Goal: Information Seeking & Learning: Learn about a topic

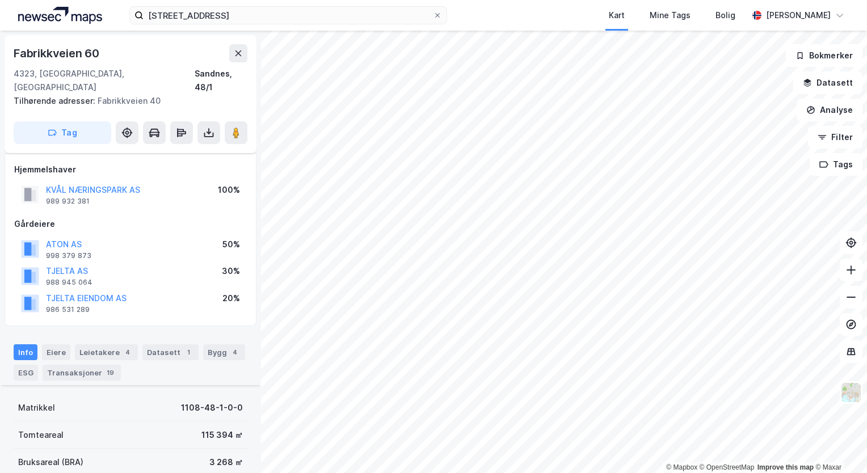
scroll to position [211, 0]
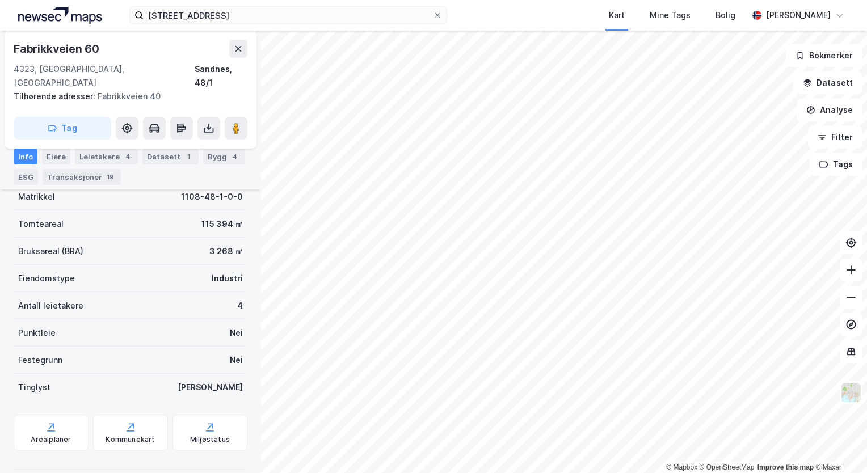
scroll to position [197, 0]
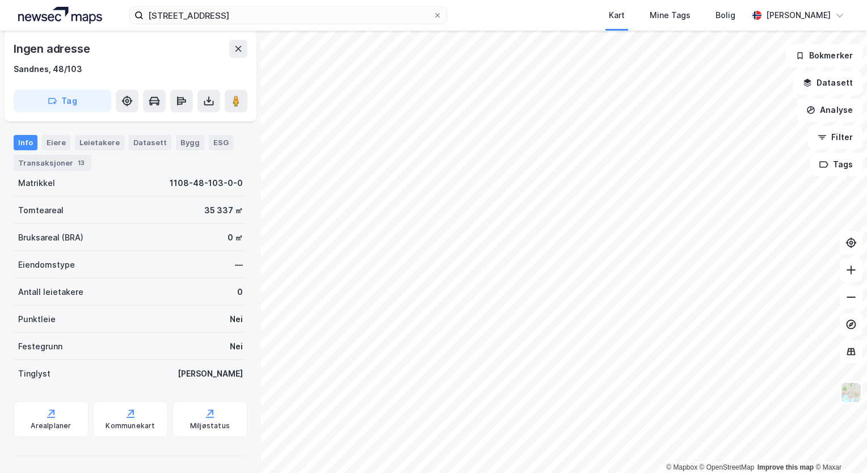
scroll to position [170, 0]
click at [145, 419] on div "Kommunekart" at bounding box center [130, 419] width 75 height 36
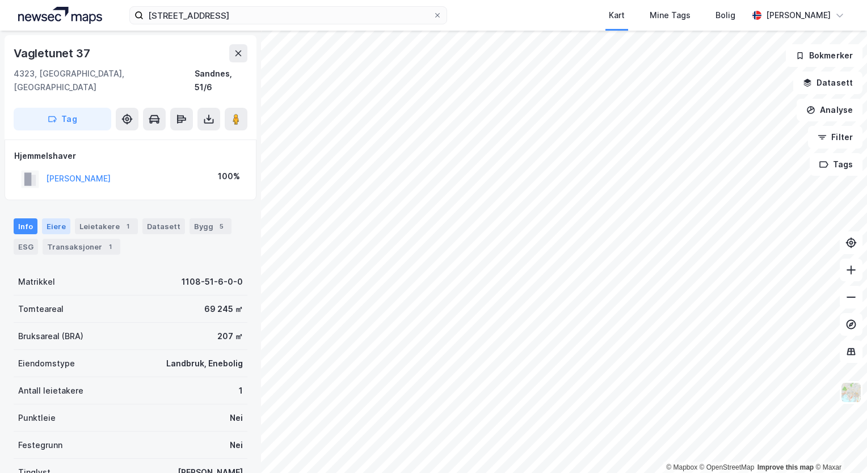
click at [62, 219] on div "Eiere" at bounding box center [56, 227] width 28 height 16
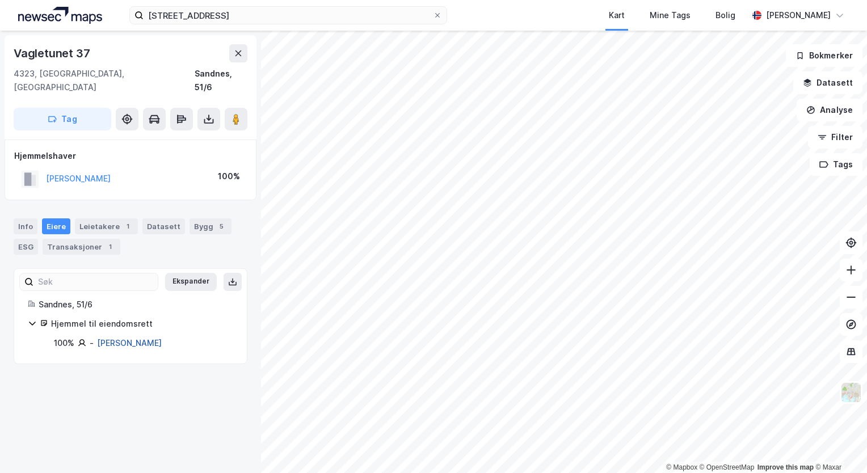
click at [148, 338] on link "[PERSON_NAME]" at bounding box center [129, 343] width 65 height 10
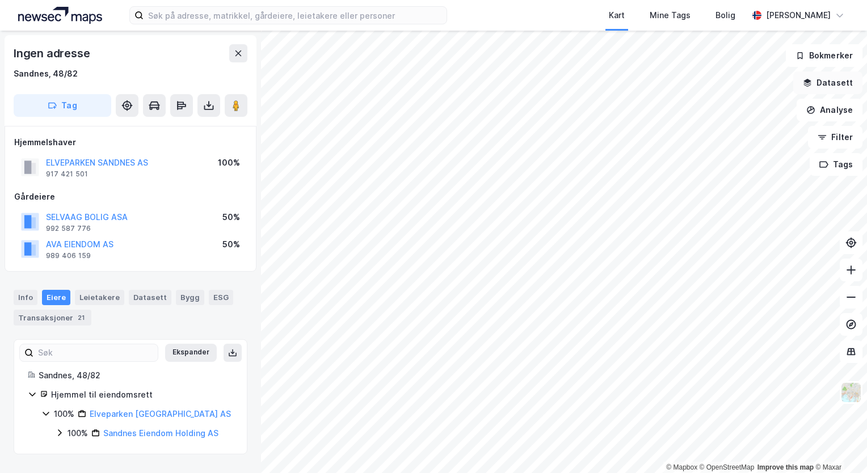
click at [839, 81] on button "Datasett" at bounding box center [827, 83] width 69 height 23
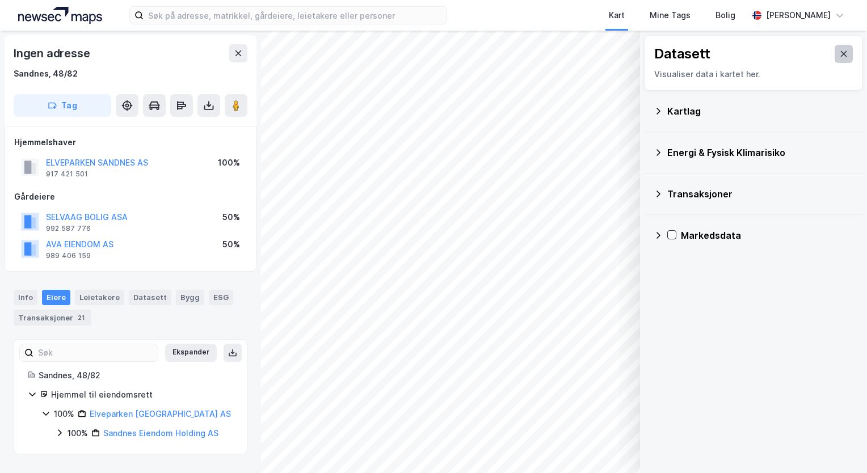
click at [841, 54] on icon at bounding box center [844, 54] width 6 height 6
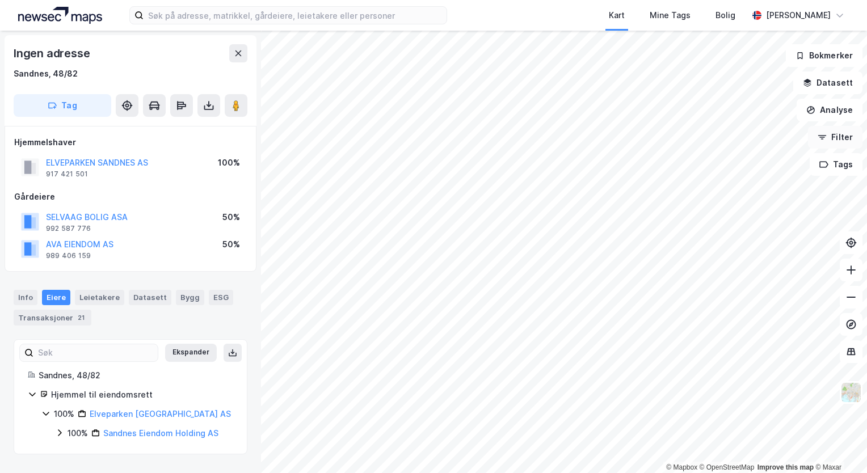
click at [841, 138] on button "Filter" at bounding box center [835, 137] width 54 height 23
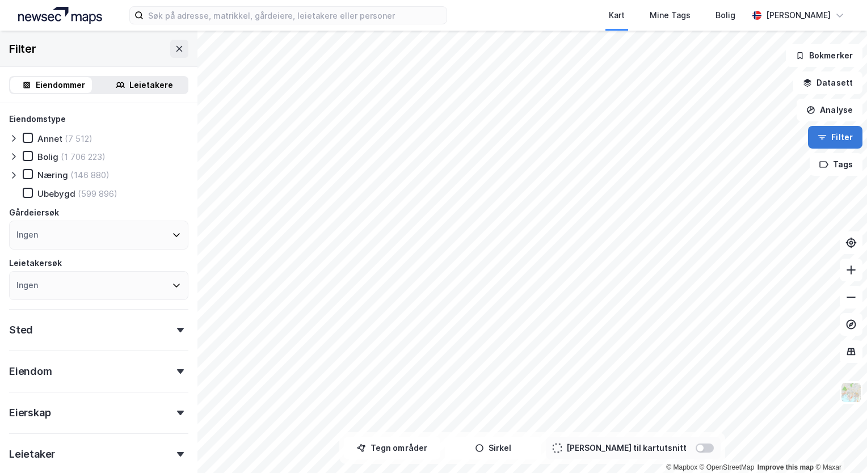
click at [841, 138] on button "Filter" at bounding box center [835, 137] width 54 height 23
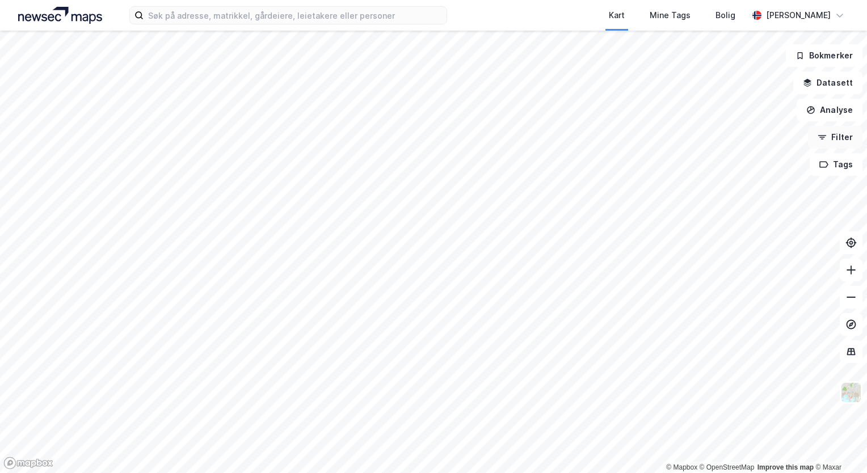
click at [841, 138] on button "Filter" at bounding box center [835, 137] width 54 height 23
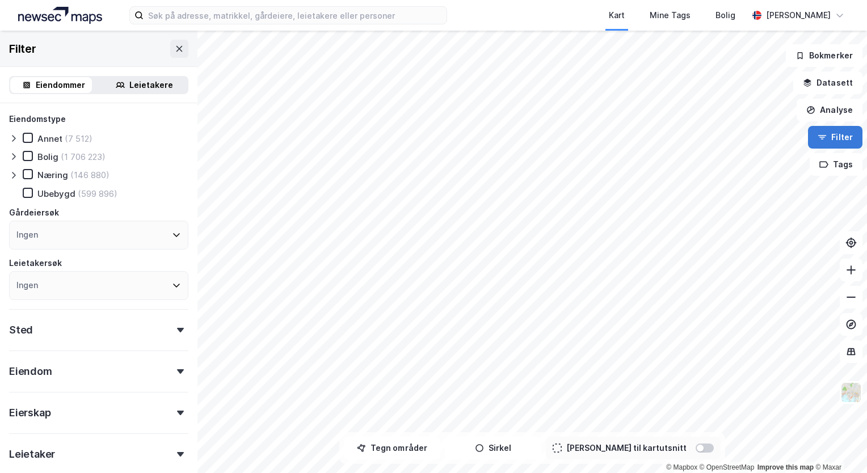
click at [838, 136] on button "Filter" at bounding box center [835, 137] width 54 height 23
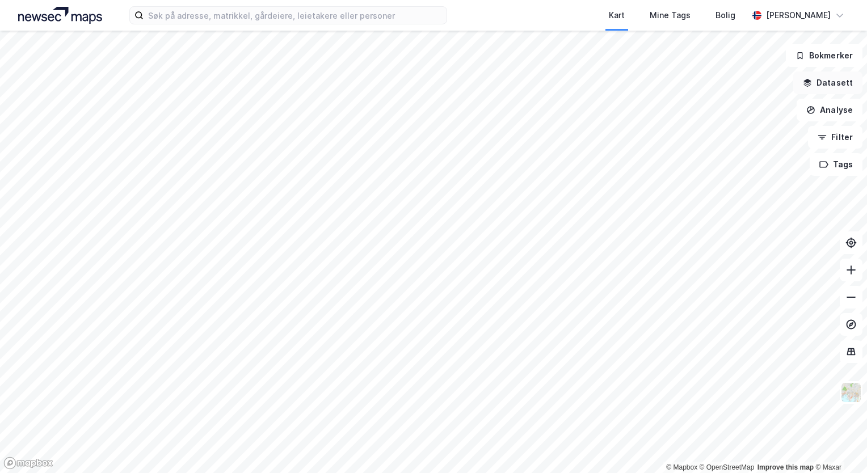
click at [843, 79] on button "Datasett" at bounding box center [827, 83] width 69 height 23
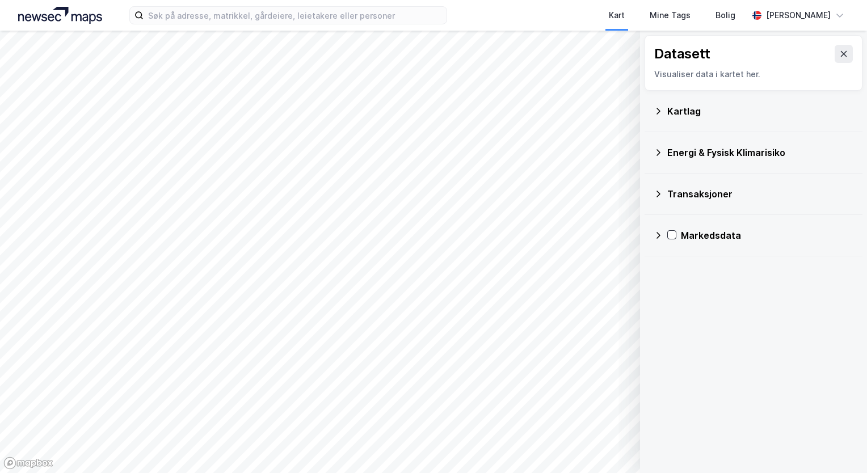
click at [712, 110] on div "Kartlag" at bounding box center [760, 111] width 186 height 14
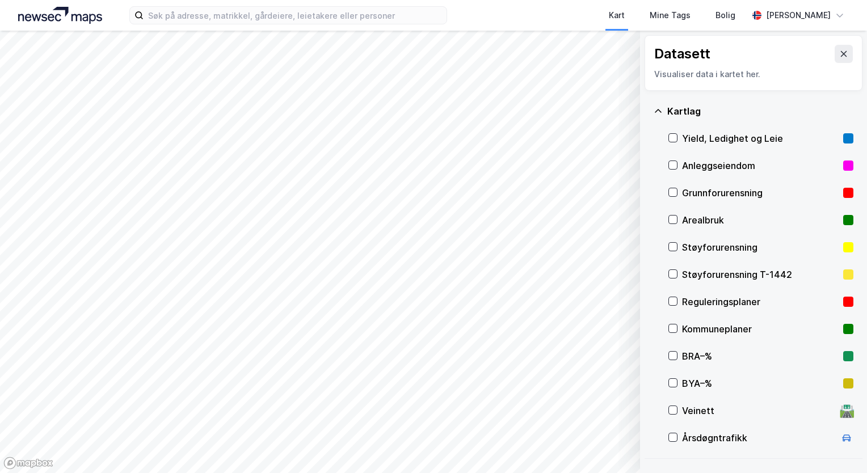
click at [751, 297] on div "Reguleringsplaner" at bounding box center [760, 302] width 157 height 14
click at [797, 300] on div "Reguleringsplaner" at bounding box center [760, 302] width 157 height 14
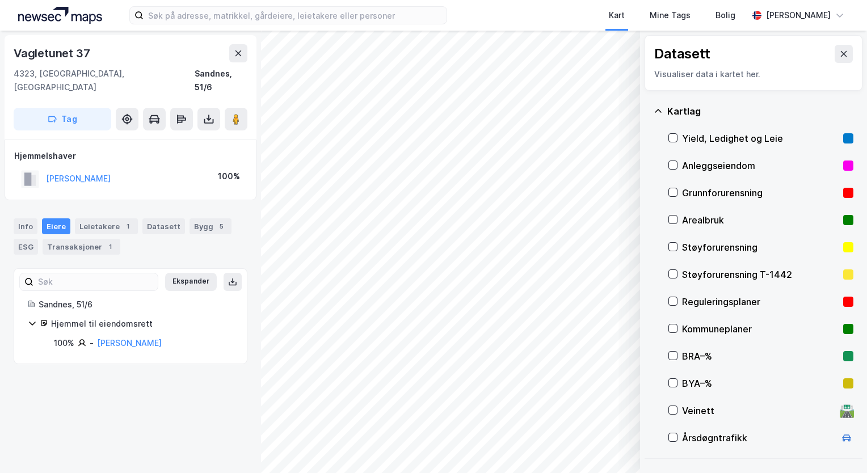
click at [730, 303] on div "Reguleringsplaner" at bounding box center [760, 302] width 157 height 14
click at [702, 298] on div "Reguleringsplaner" at bounding box center [760, 302] width 157 height 14
click at [839, 52] on icon at bounding box center [843, 53] width 9 height 9
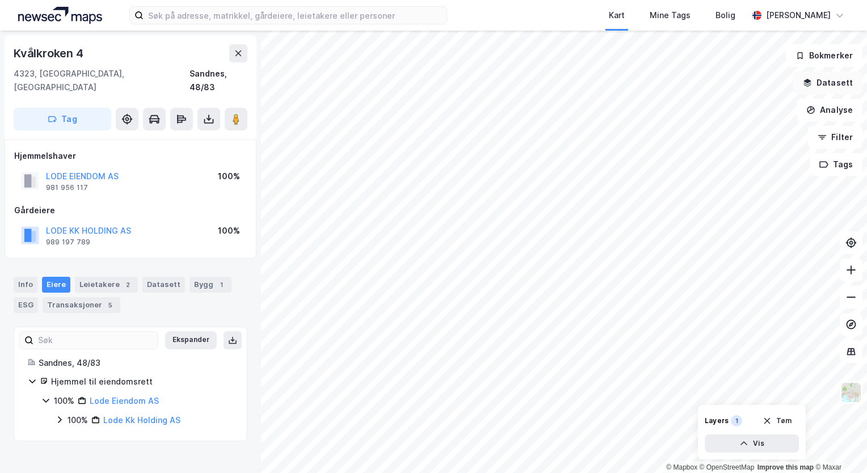
click at [841, 82] on button "Datasett" at bounding box center [827, 83] width 69 height 23
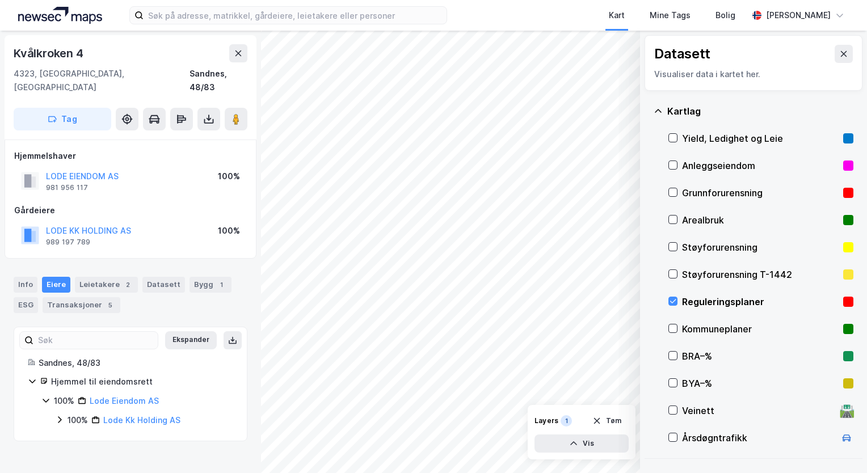
click at [752, 300] on div "Reguleringsplaner" at bounding box center [760, 302] width 157 height 14
click at [724, 300] on div "Reguleringsplaner" at bounding box center [760, 302] width 157 height 14
